Goal: Information Seeking & Learning: Learn about a topic

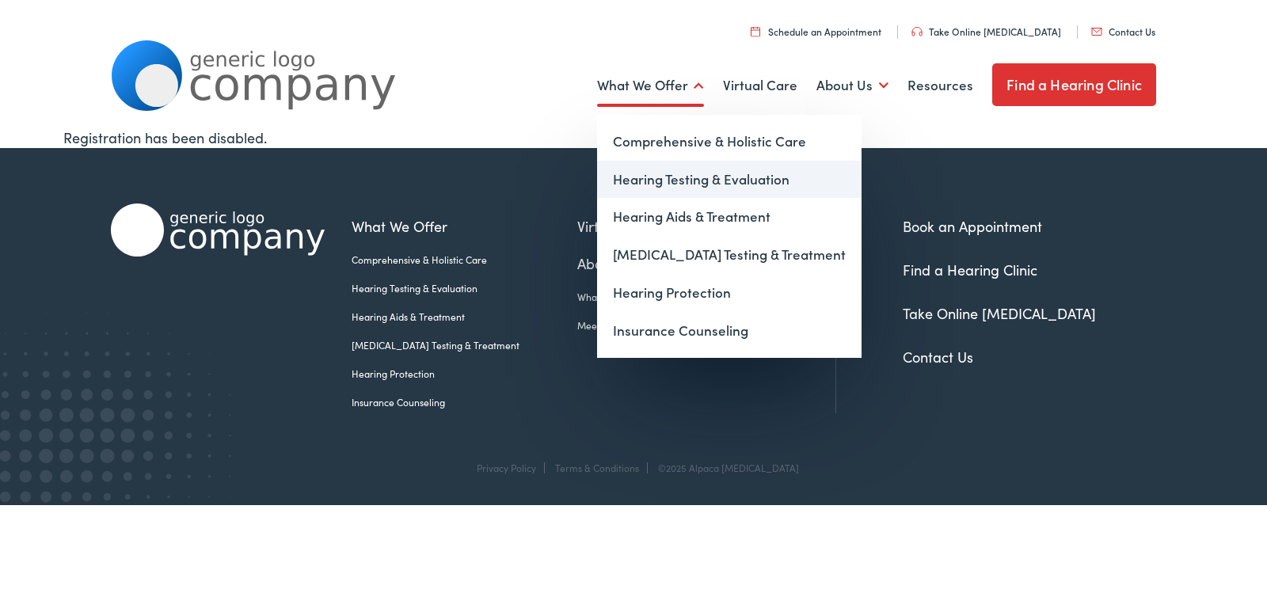
click at [695, 180] on link "Hearing Testing & Evaluation" at bounding box center [729, 180] width 265 height 38
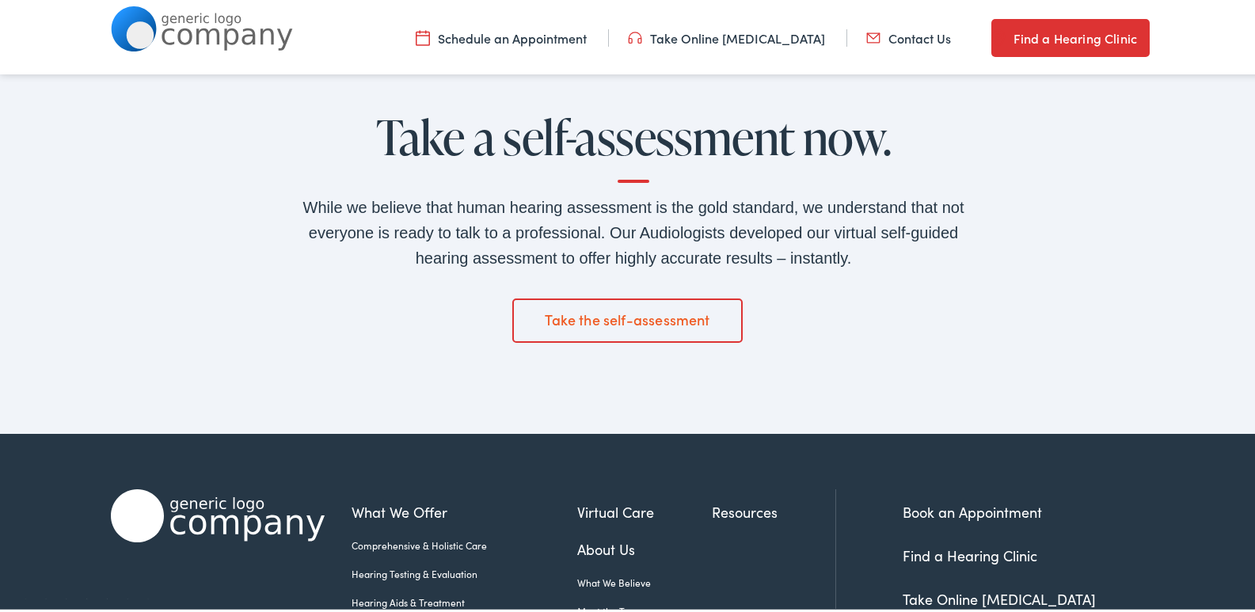
scroll to position [2514, 0]
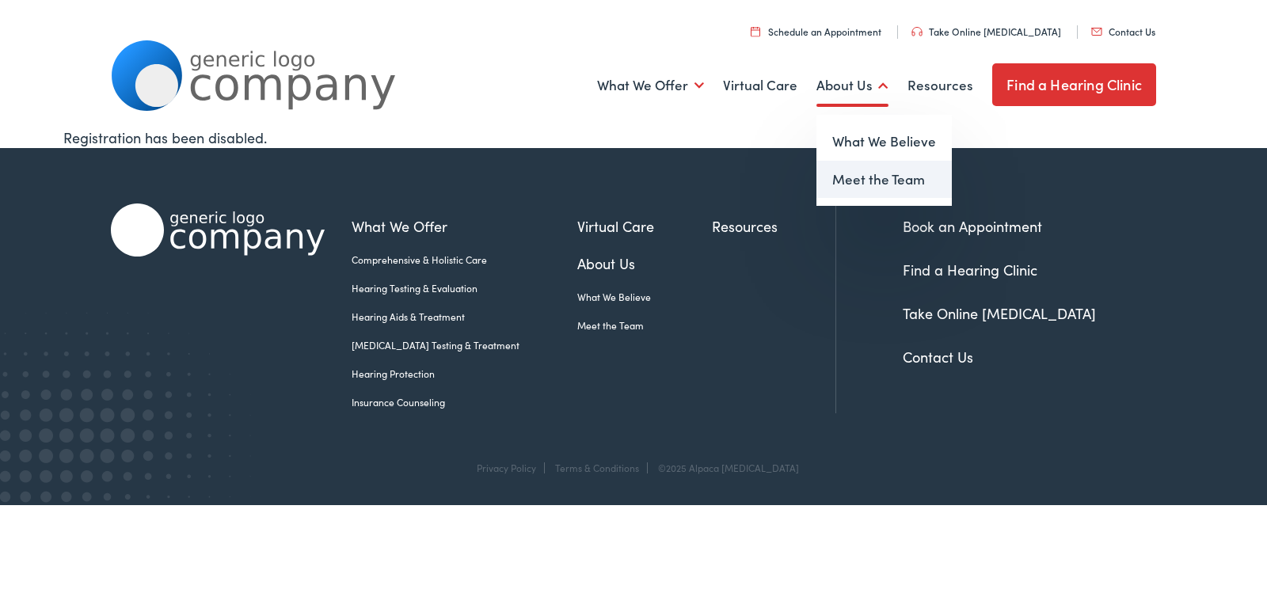
click at [892, 167] on link "Meet the Team" at bounding box center [884, 180] width 135 height 38
